Goal: Task Accomplishment & Management: Manage account settings

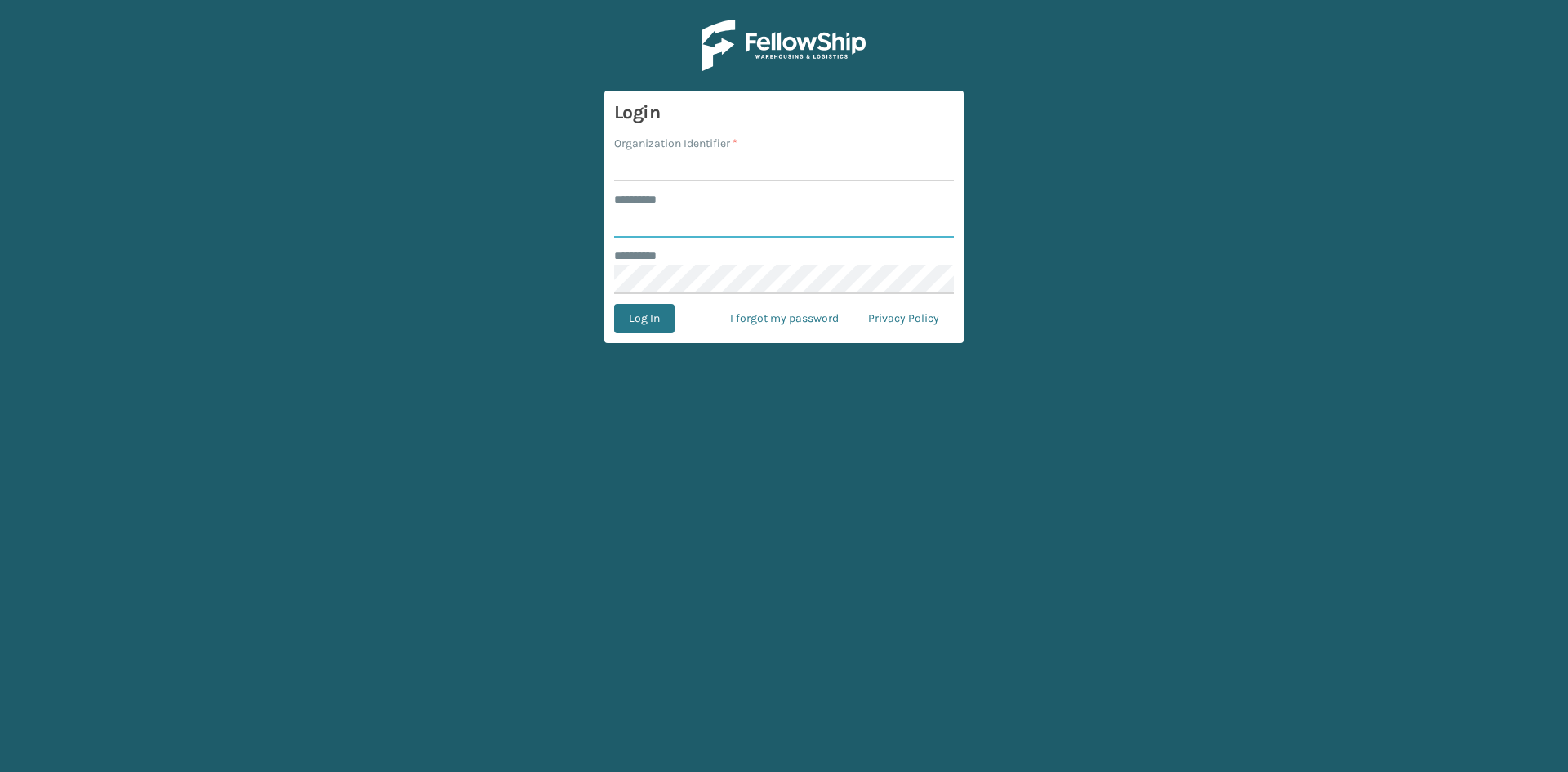
type input "*****"
click at [662, 168] on input "Organization Identifier *" at bounding box center [784, 167] width 340 height 29
type input "[US_STATE]"
click at [656, 318] on button "Log In" at bounding box center [644, 318] width 61 height 29
